Goal: Transaction & Acquisition: Purchase product/service

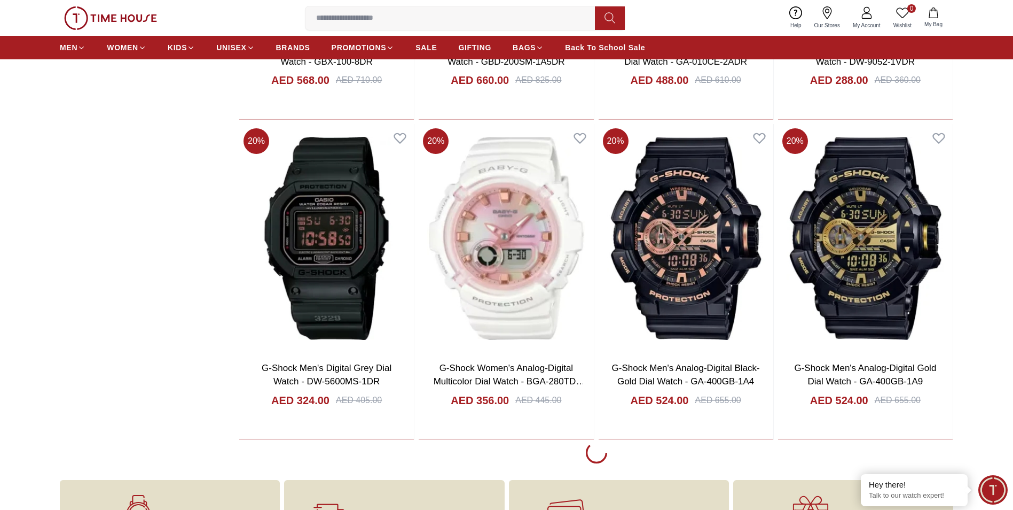
scroll to position [1763, 0]
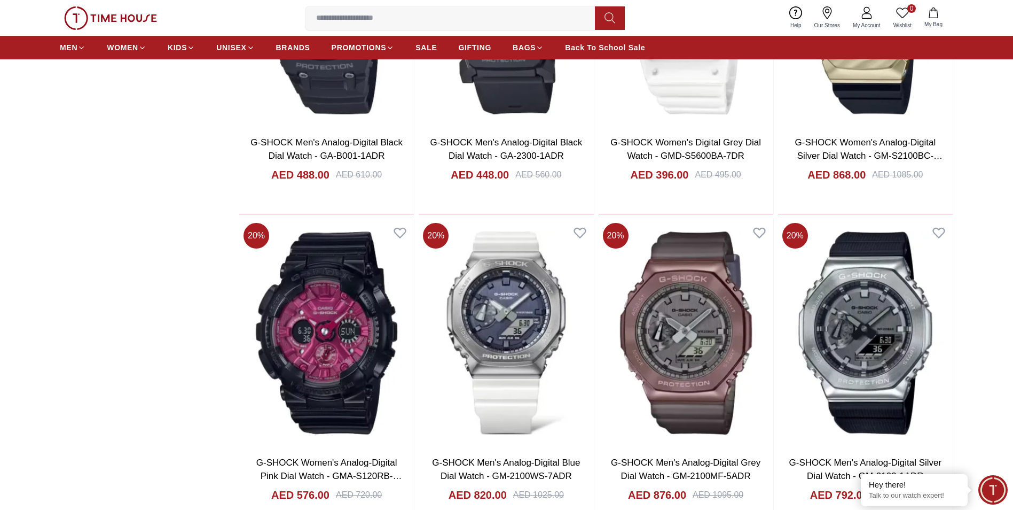
scroll to position [4647, 0]
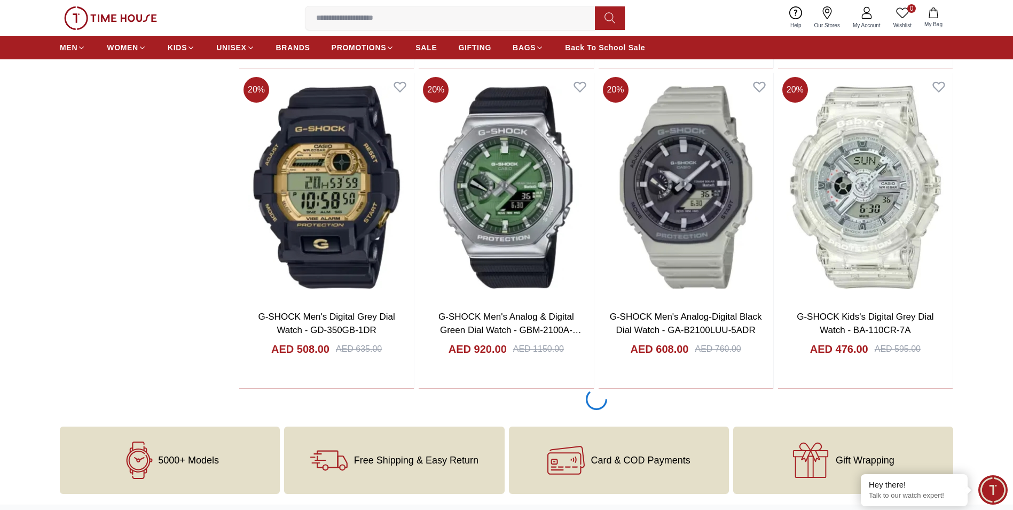
scroll to position [5182, 0]
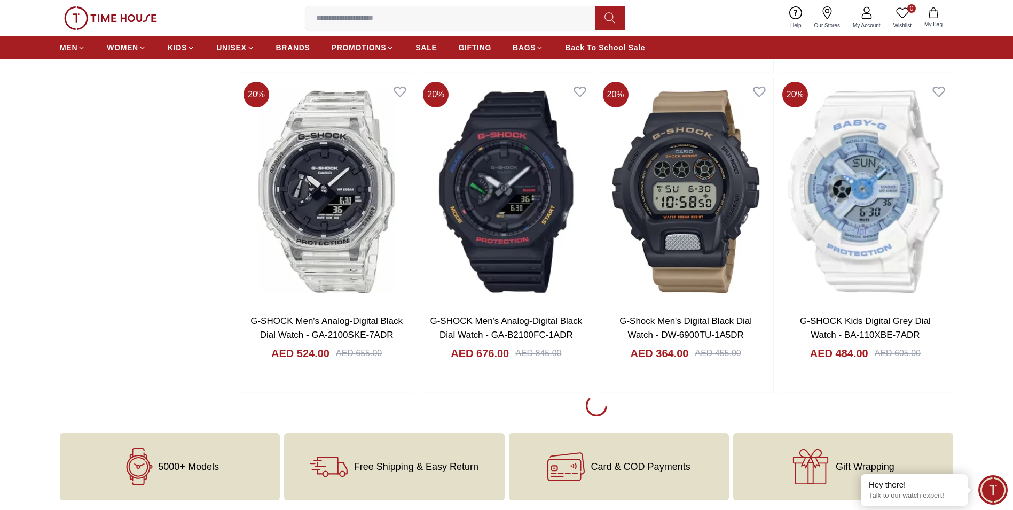
scroll to position [8226, 0]
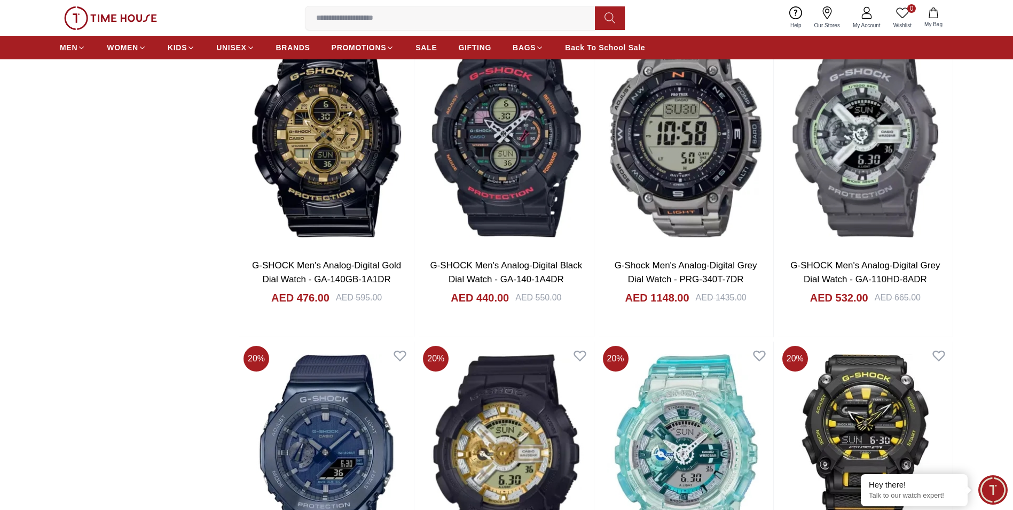
scroll to position [6192, 0]
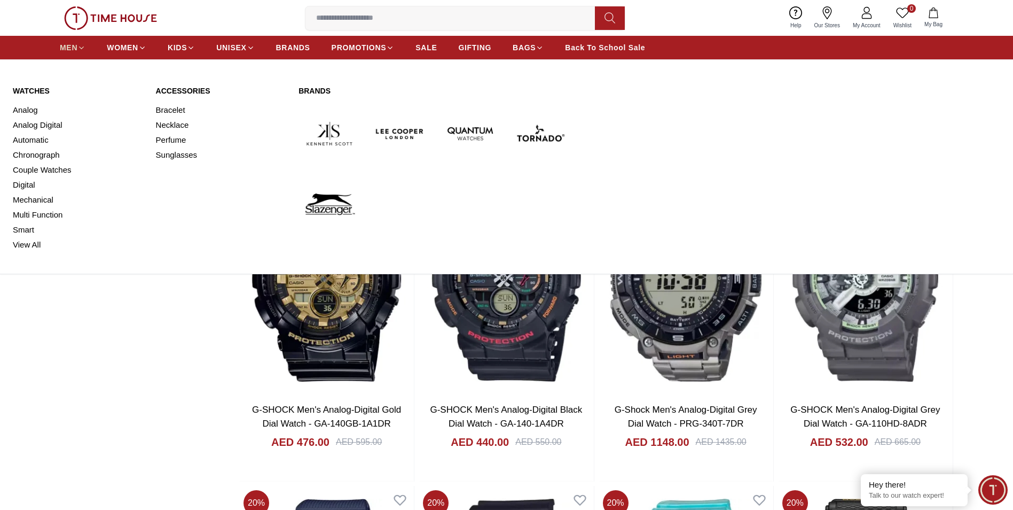
click at [71, 49] on span "MEN" at bounding box center [69, 47] width 18 height 11
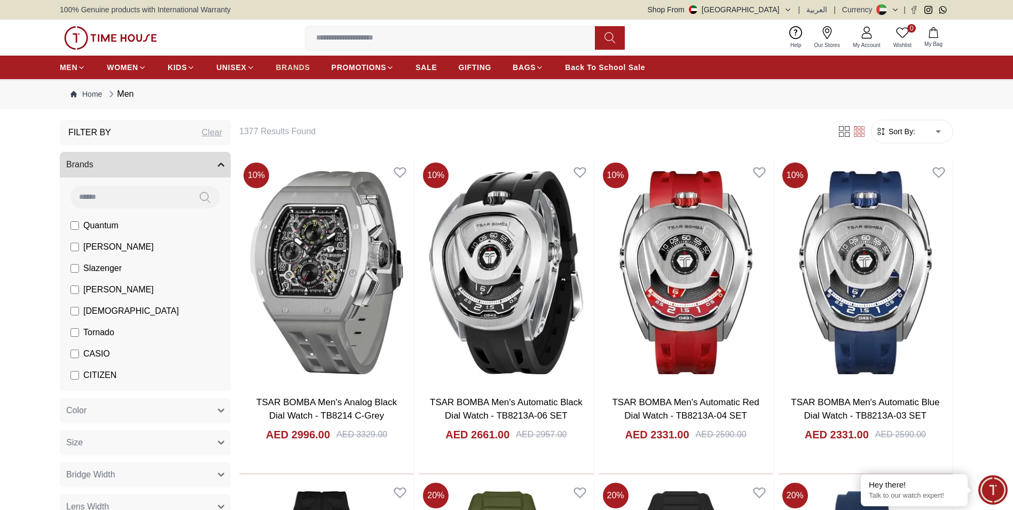
click at [294, 70] on span "BRANDS" at bounding box center [293, 67] width 34 height 11
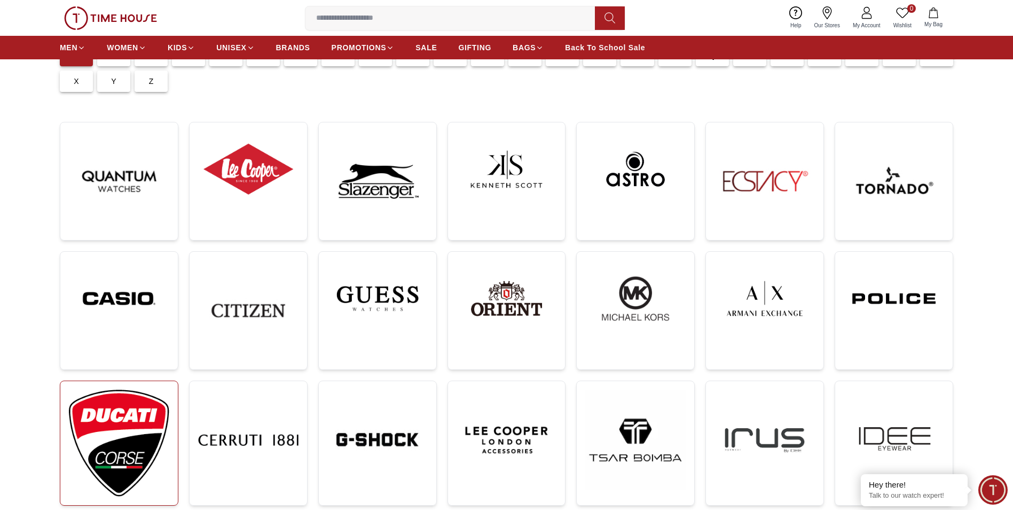
scroll to position [107, 0]
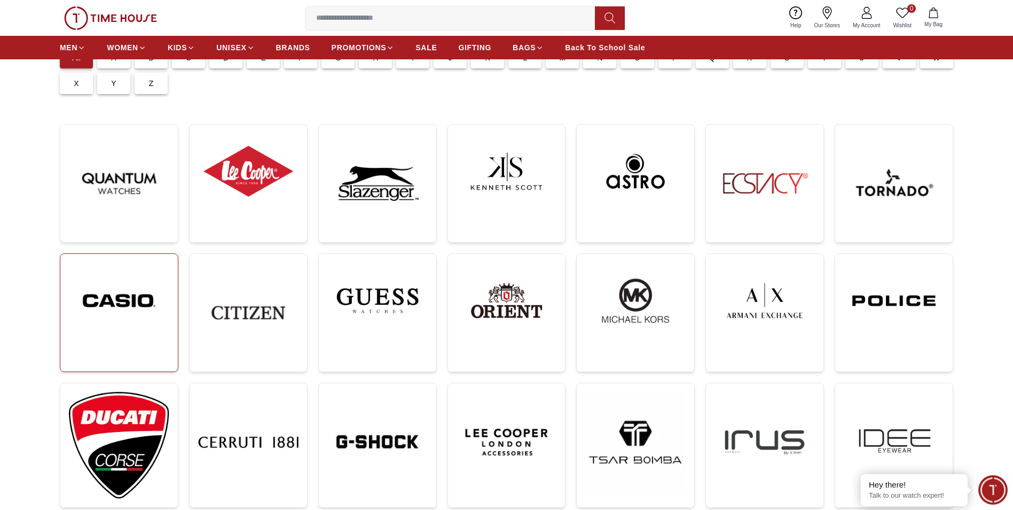
click at [108, 280] on img at bounding box center [119, 300] width 100 height 76
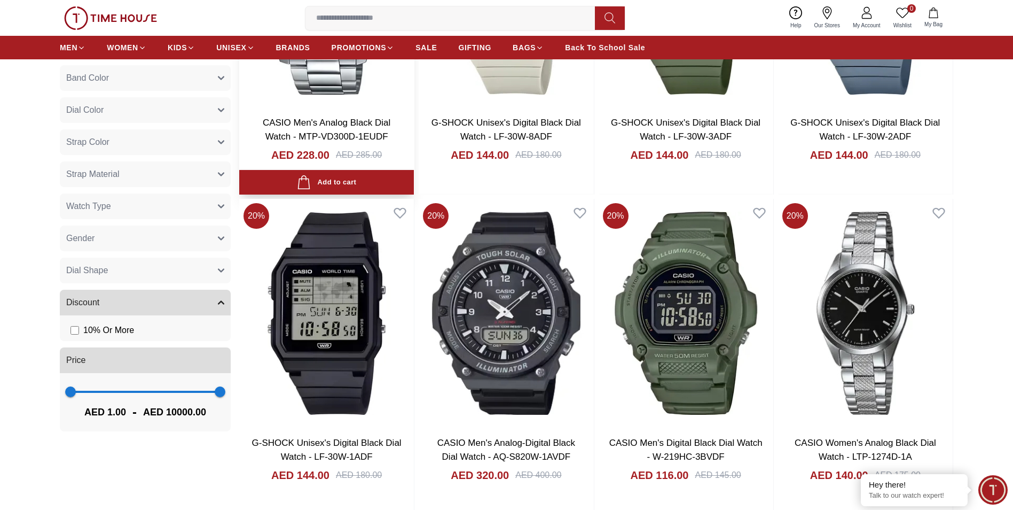
scroll to position [748, 0]
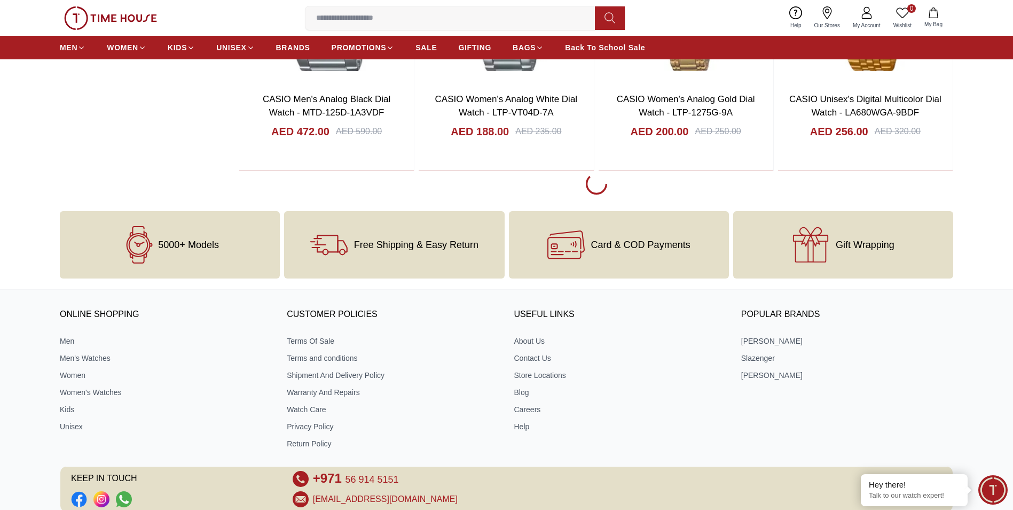
scroll to position [2030, 0]
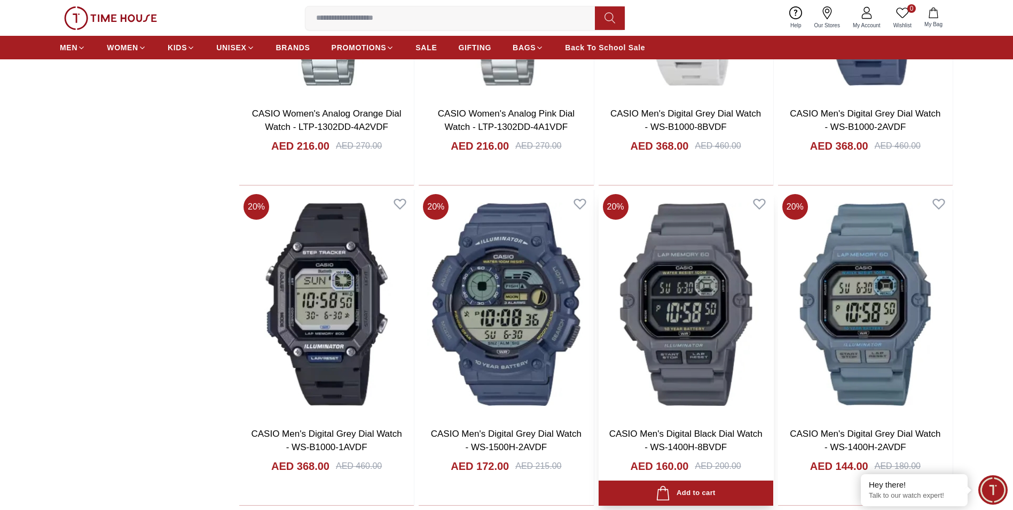
scroll to position [4861, 0]
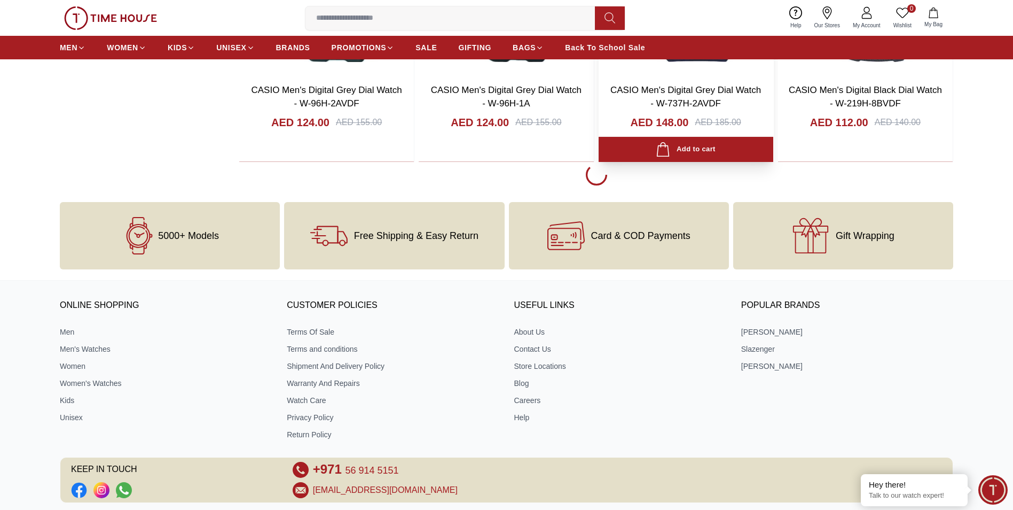
scroll to position [5185, 0]
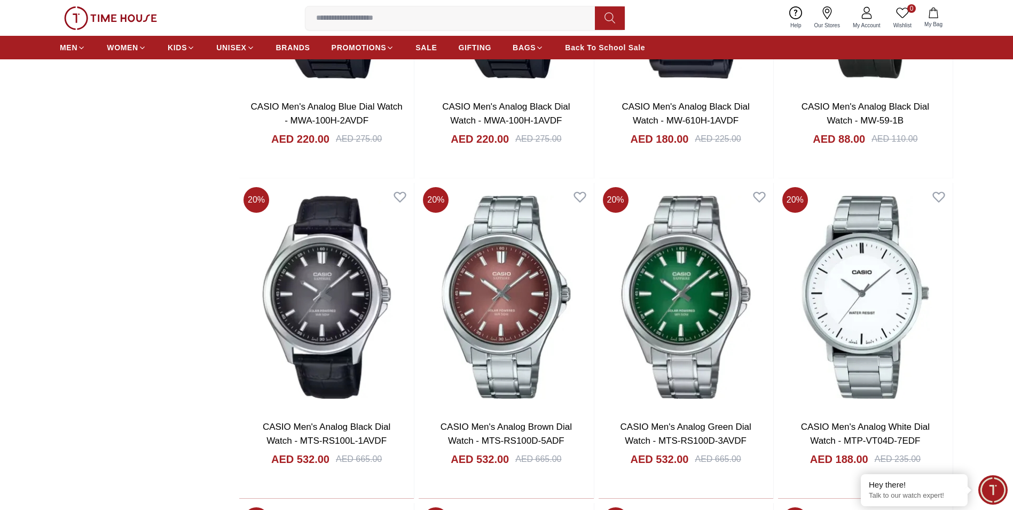
scroll to position [6521, 0]
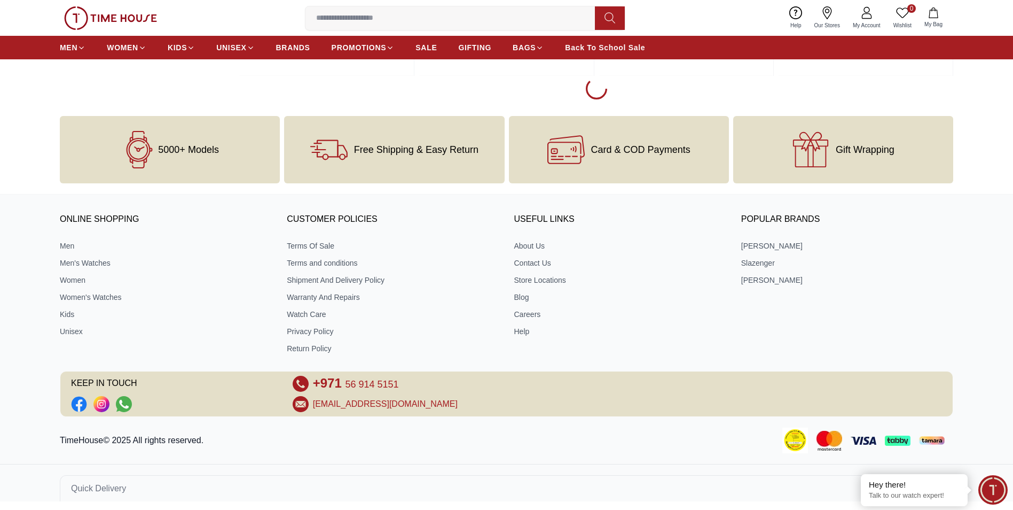
scroll to position [8489, 0]
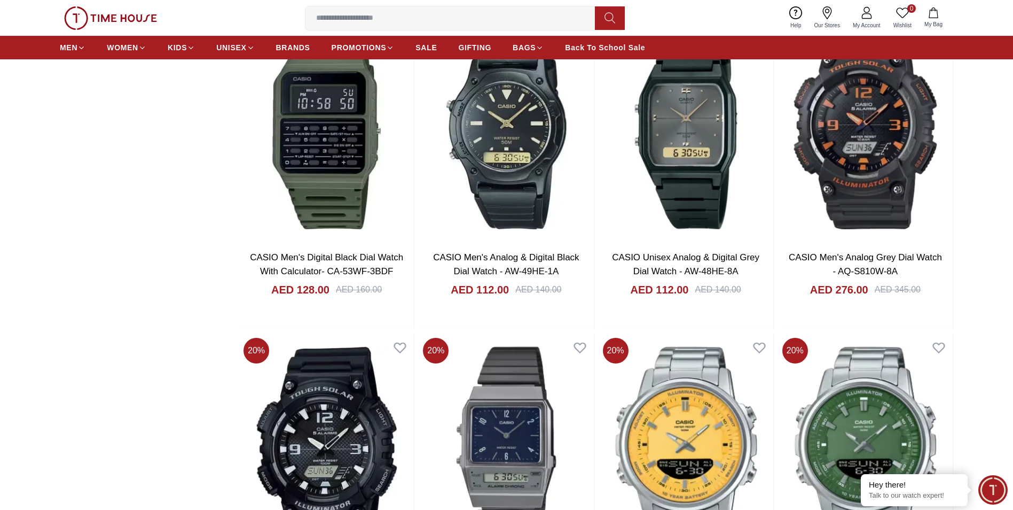
scroll to position [11320, 0]
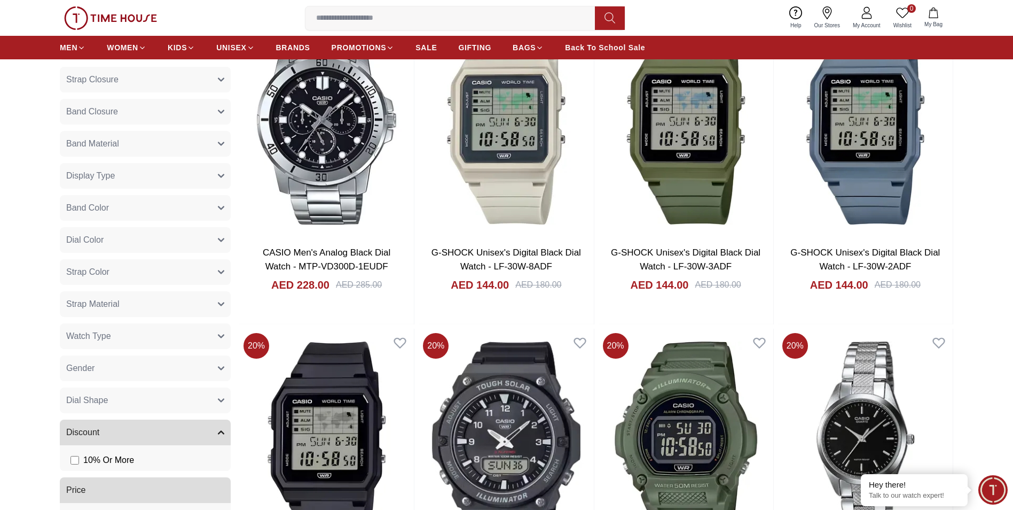
scroll to position [635, 0]
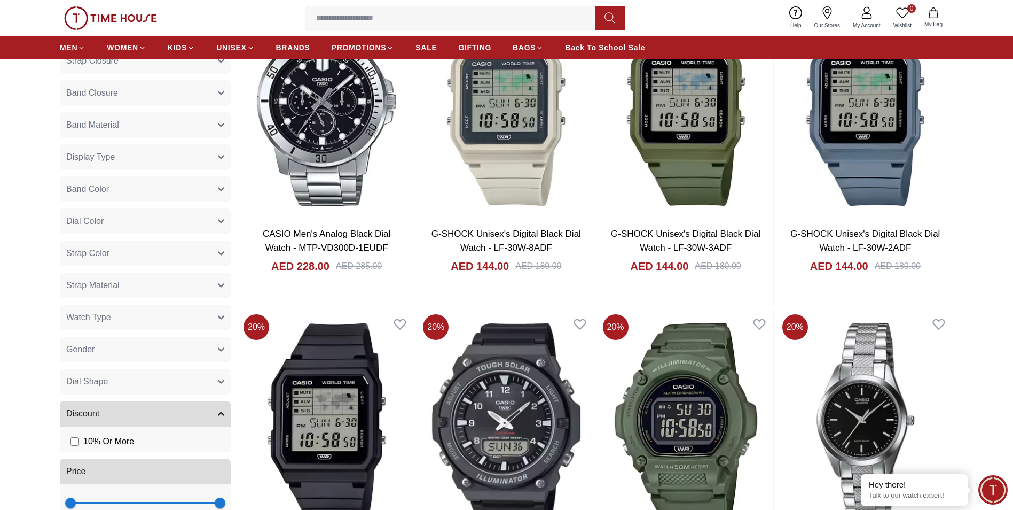
click at [202, 318] on button "Watch Type" at bounding box center [145, 317] width 171 height 26
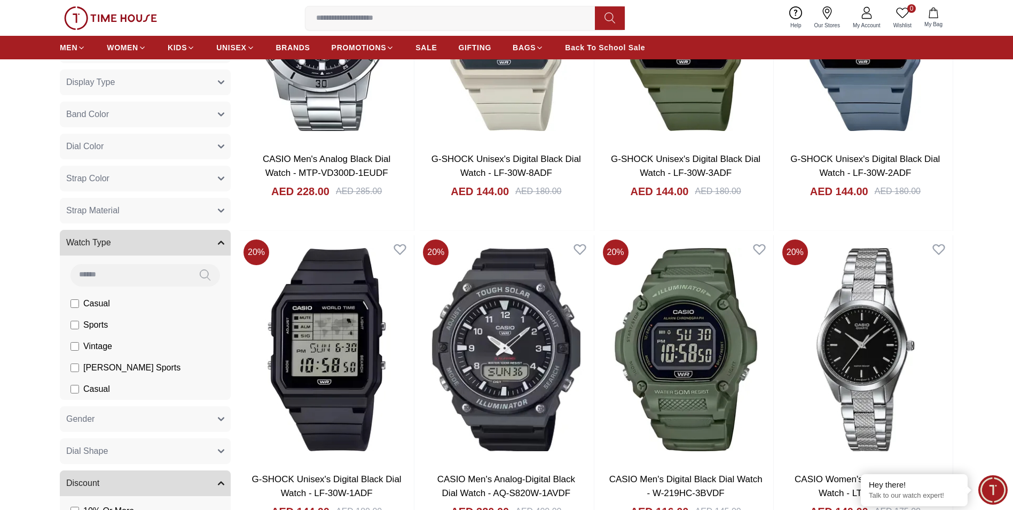
scroll to position [741, 0]
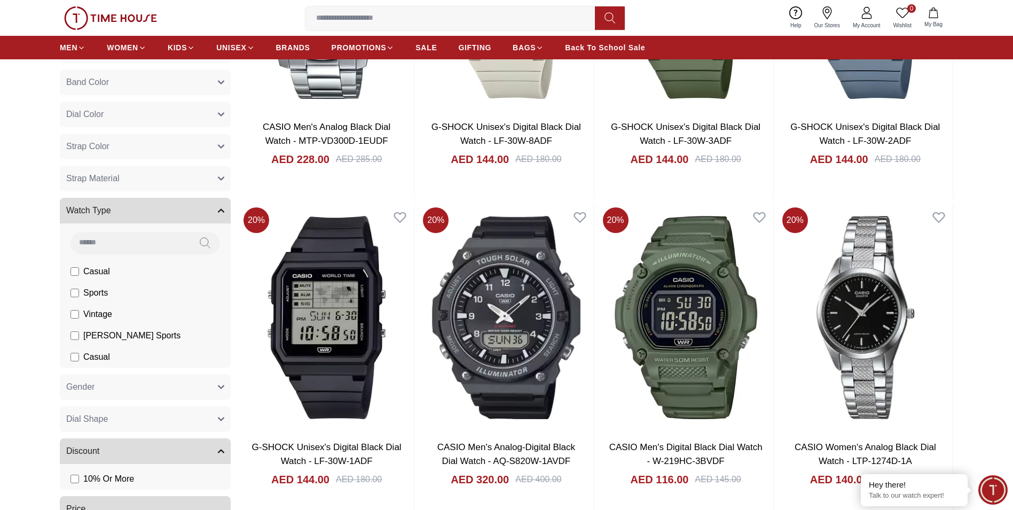
click at [204, 212] on button "Watch Type" at bounding box center [145, 211] width 171 height 26
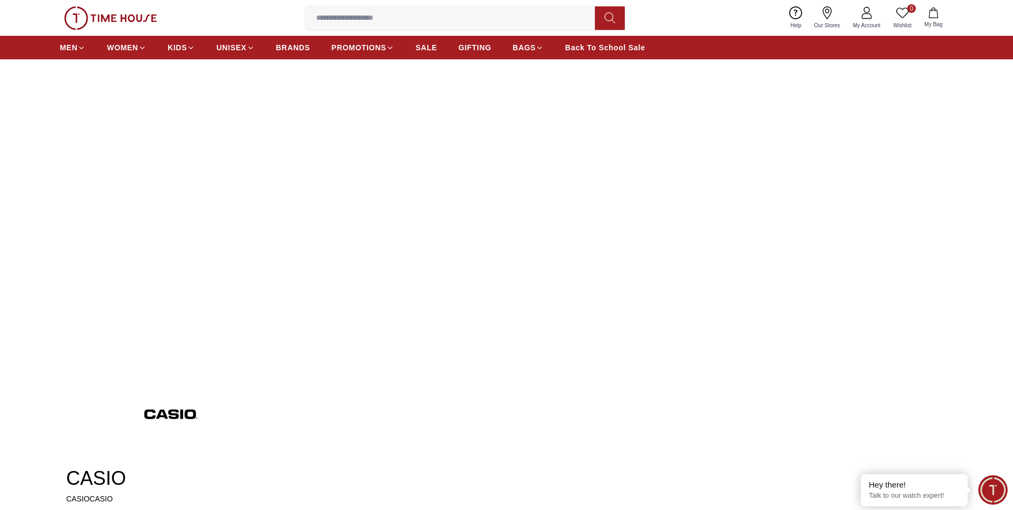
scroll to position [0, 0]
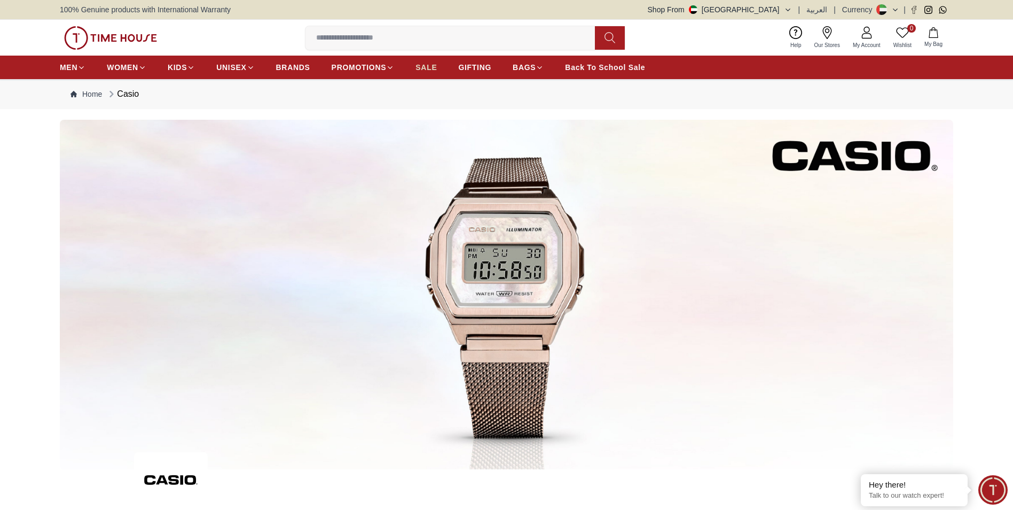
click at [425, 68] on span "SALE" at bounding box center [426, 67] width 21 height 11
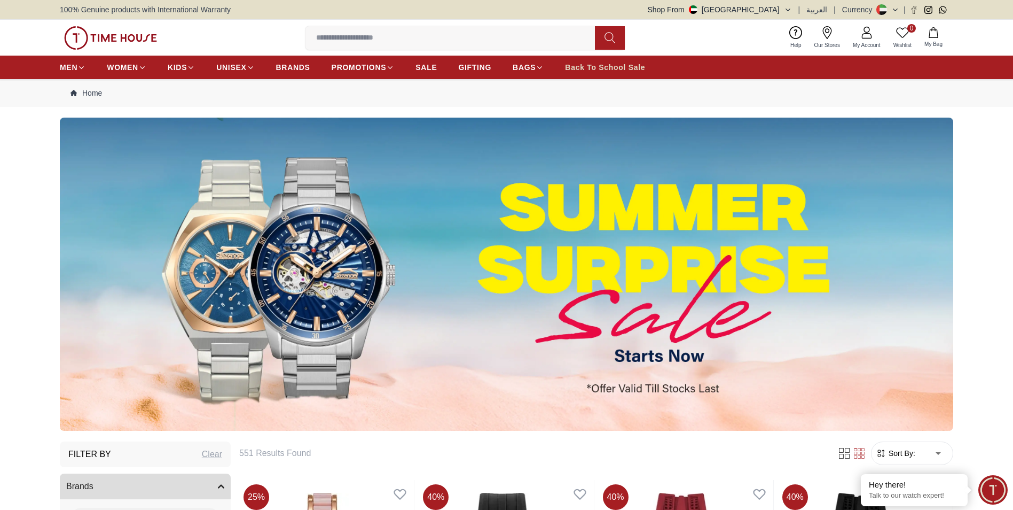
click at [621, 65] on span "Back To School Sale" at bounding box center [605, 67] width 80 height 11
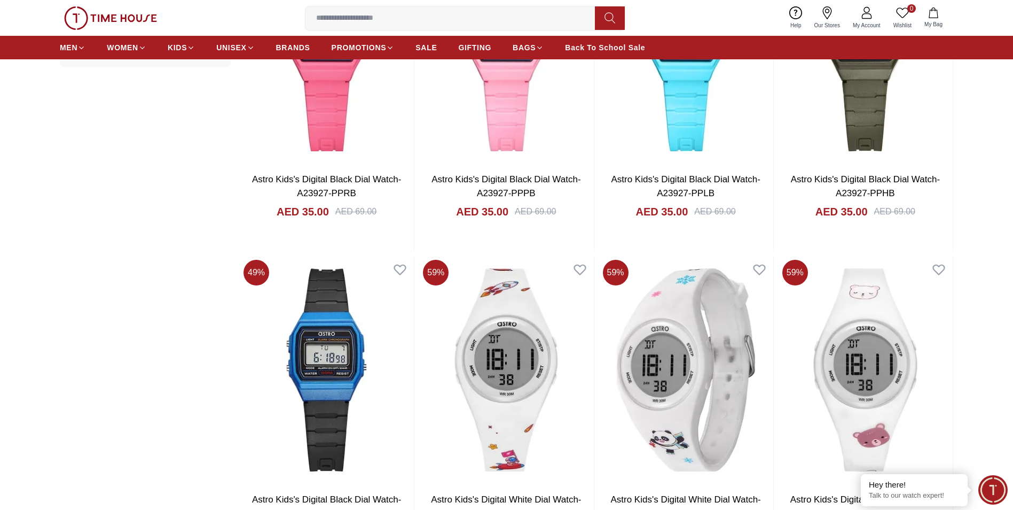
scroll to position [1282, 0]
